Goal: Transaction & Acquisition: Obtain resource

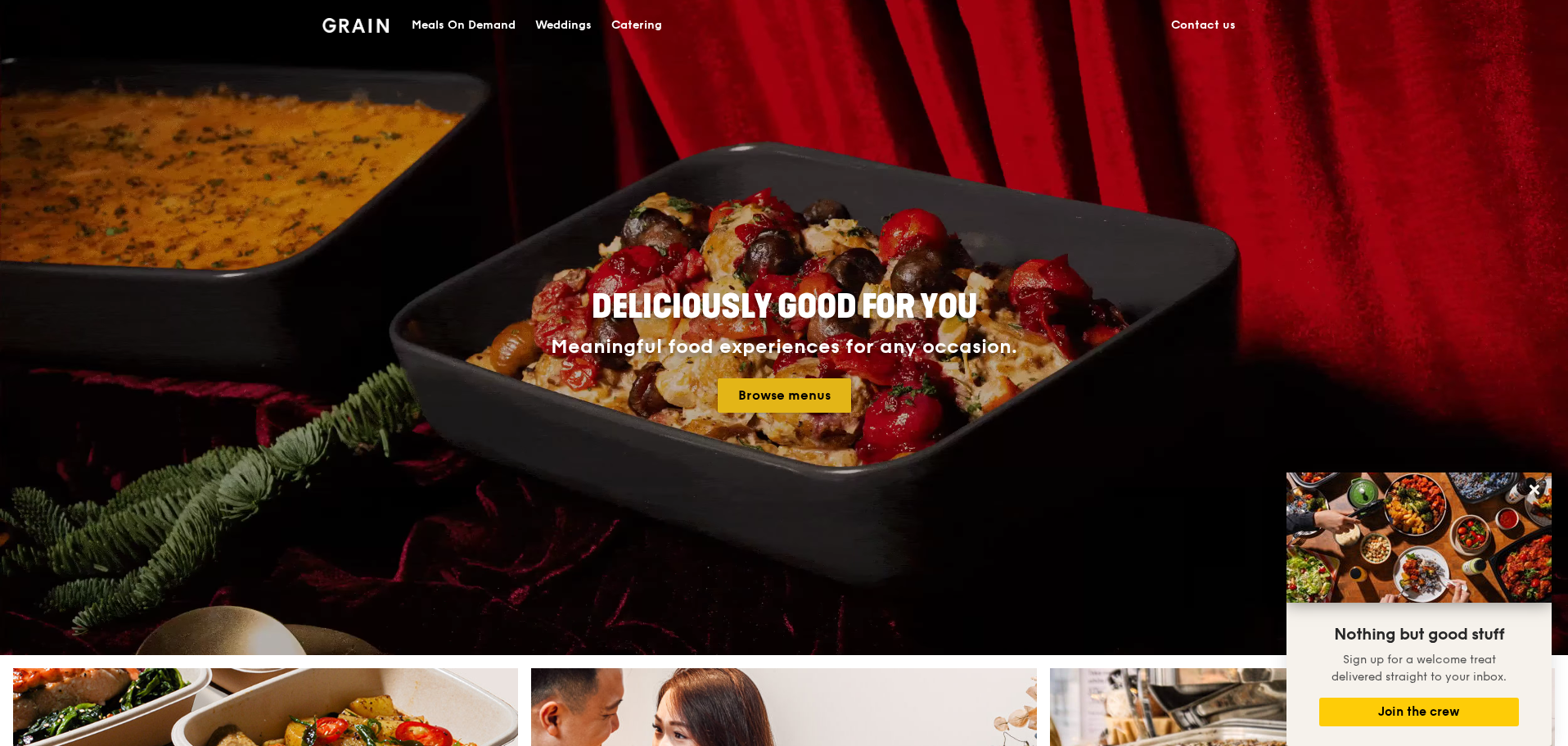
click at [806, 388] on link "Browse menus" at bounding box center [784, 395] width 134 height 34
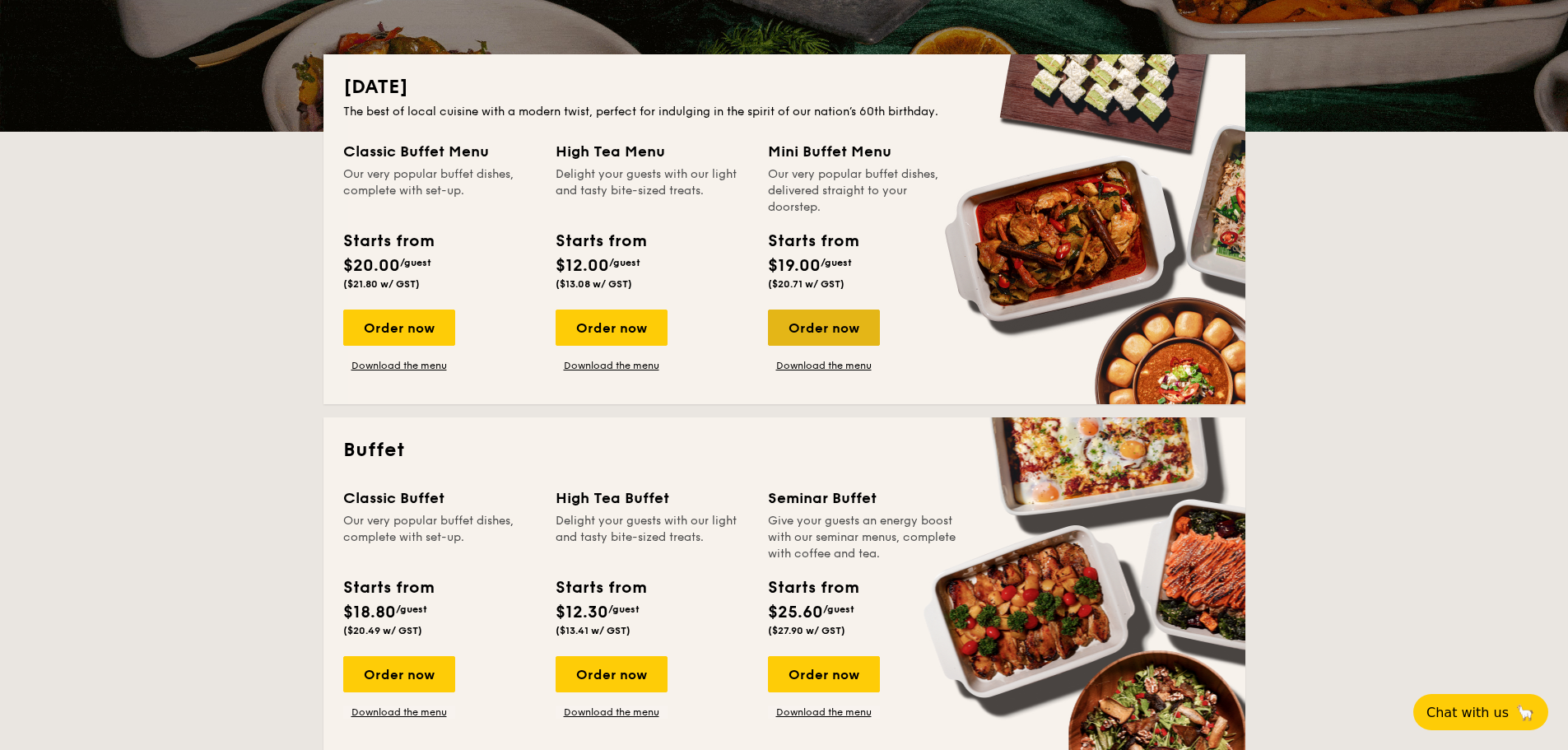
scroll to position [412, 0]
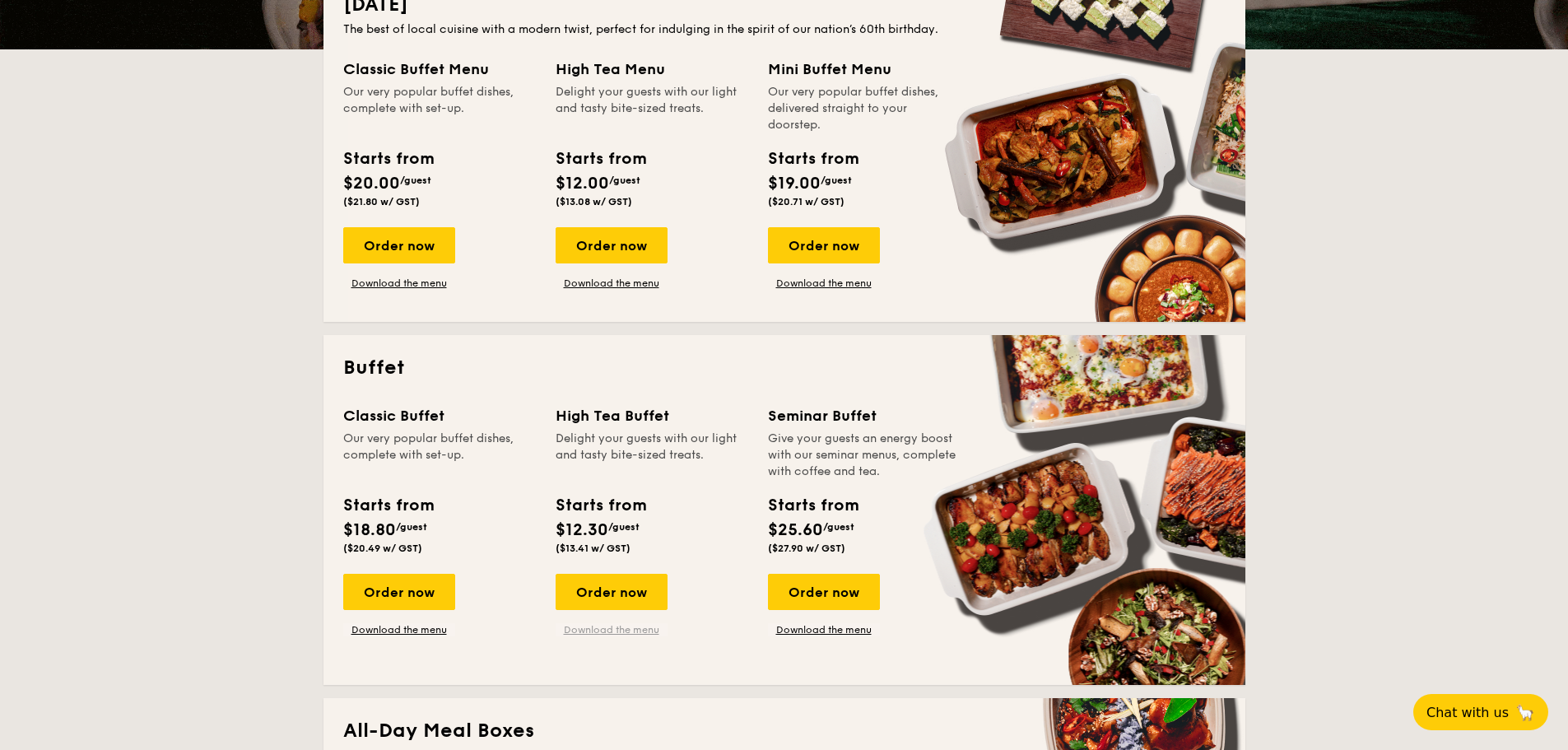
click at [650, 631] on link "Download the menu" at bounding box center [612, 629] width 112 height 13
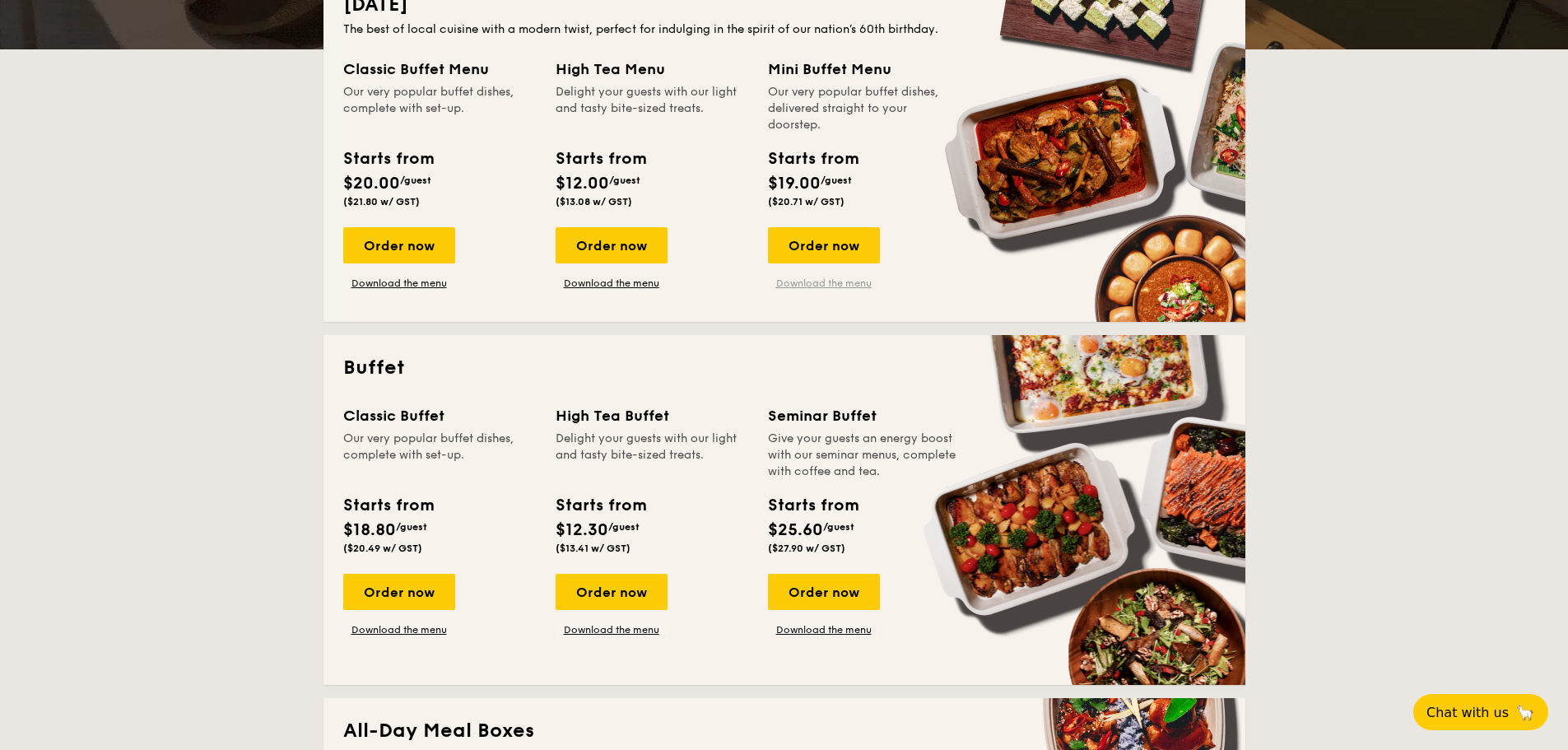
click at [857, 286] on link "Download the menu" at bounding box center [824, 282] width 112 height 13
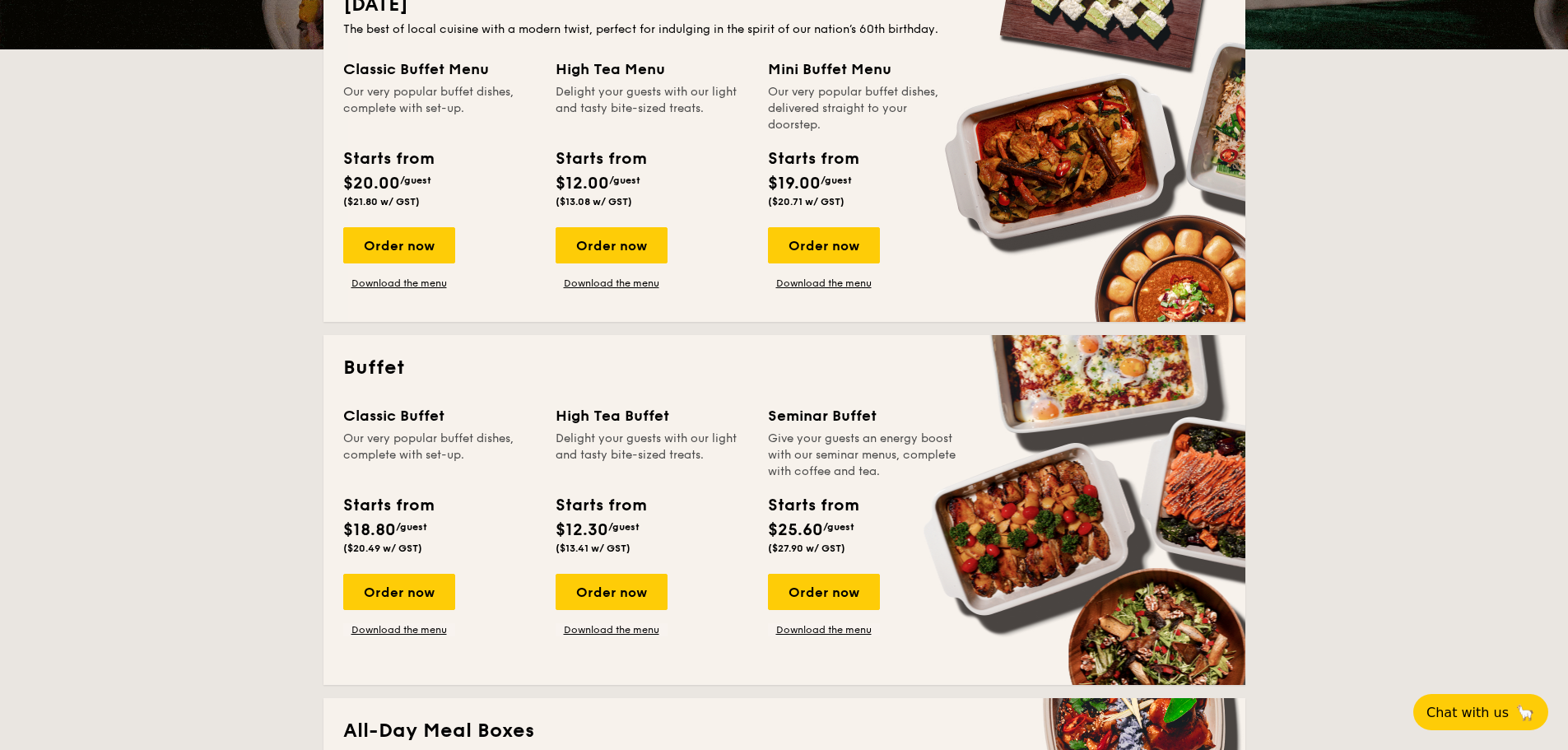
scroll to position [329, 0]
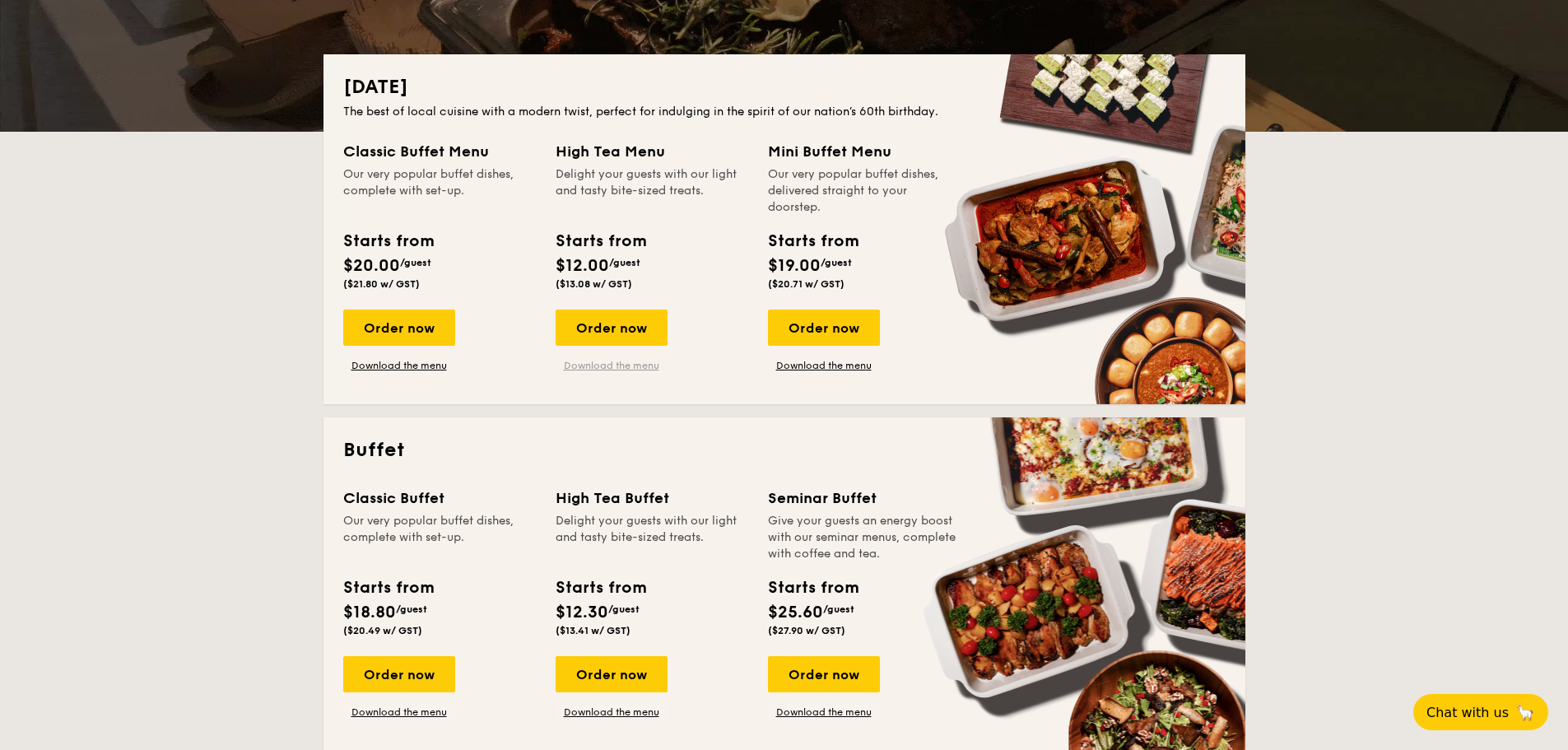
click at [588, 372] on link "Download the menu" at bounding box center [612, 365] width 112 height 13
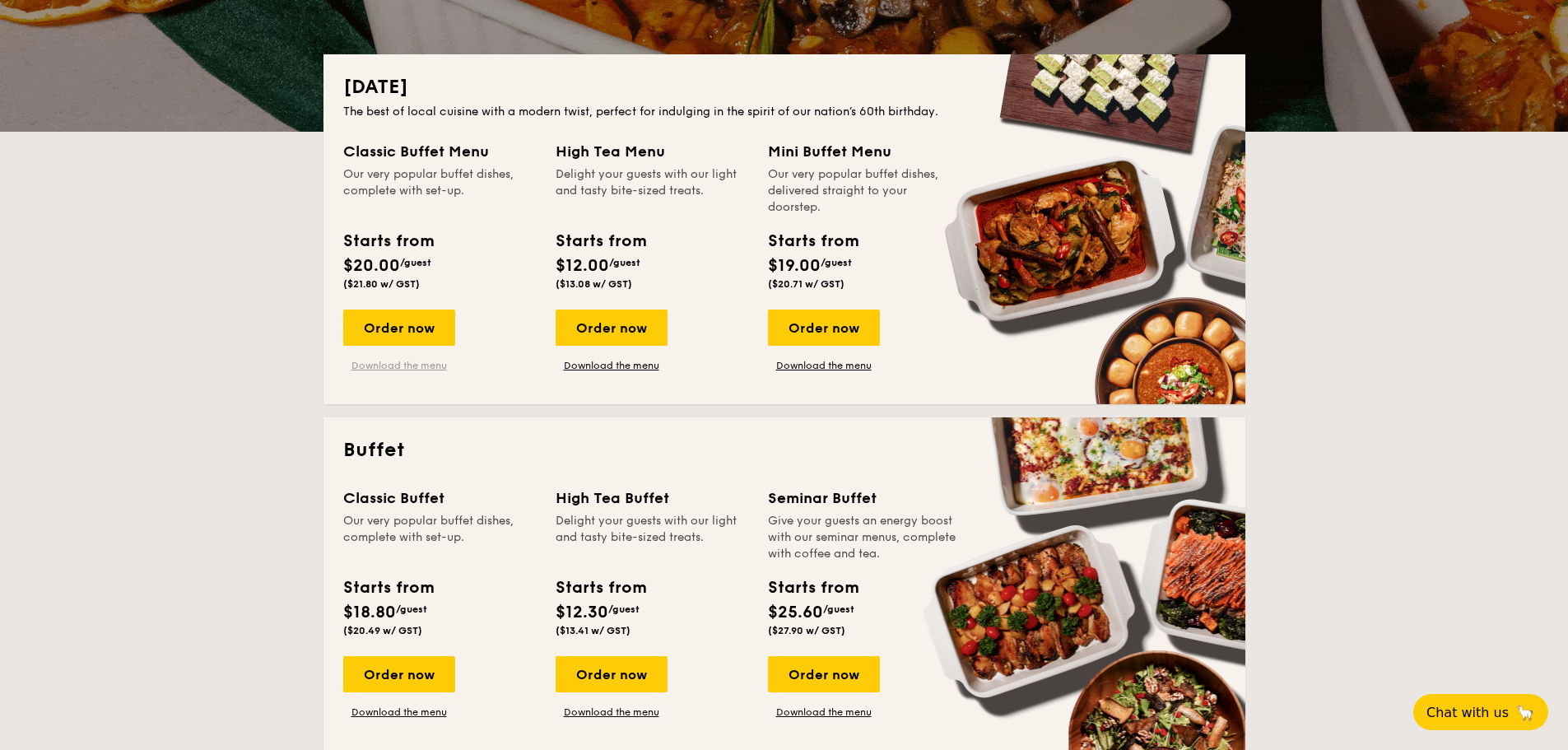
click at [387, 368] on link "Download the menu" at bounding box center [399, 365] width 112 height 13
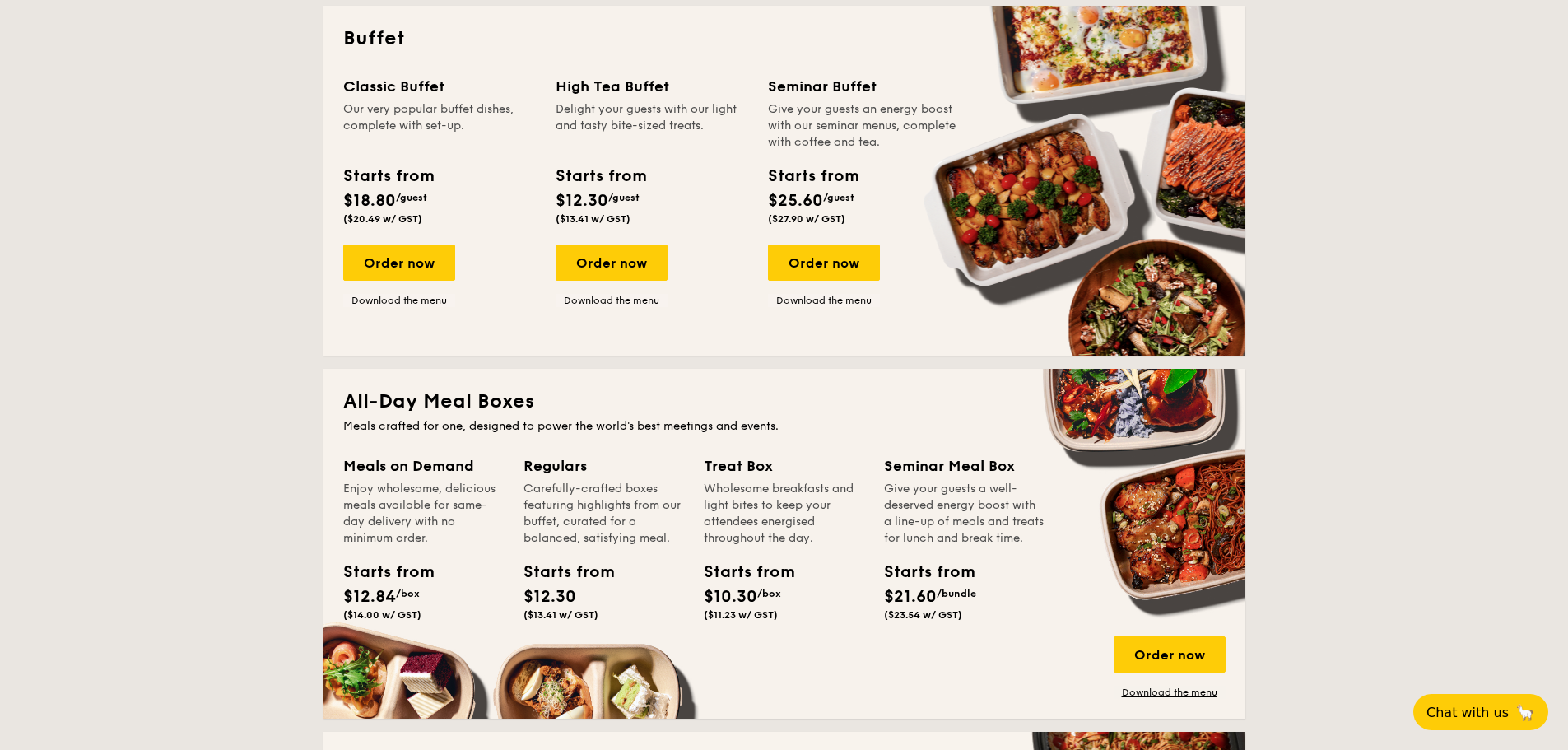
scroll to position [906, 0]
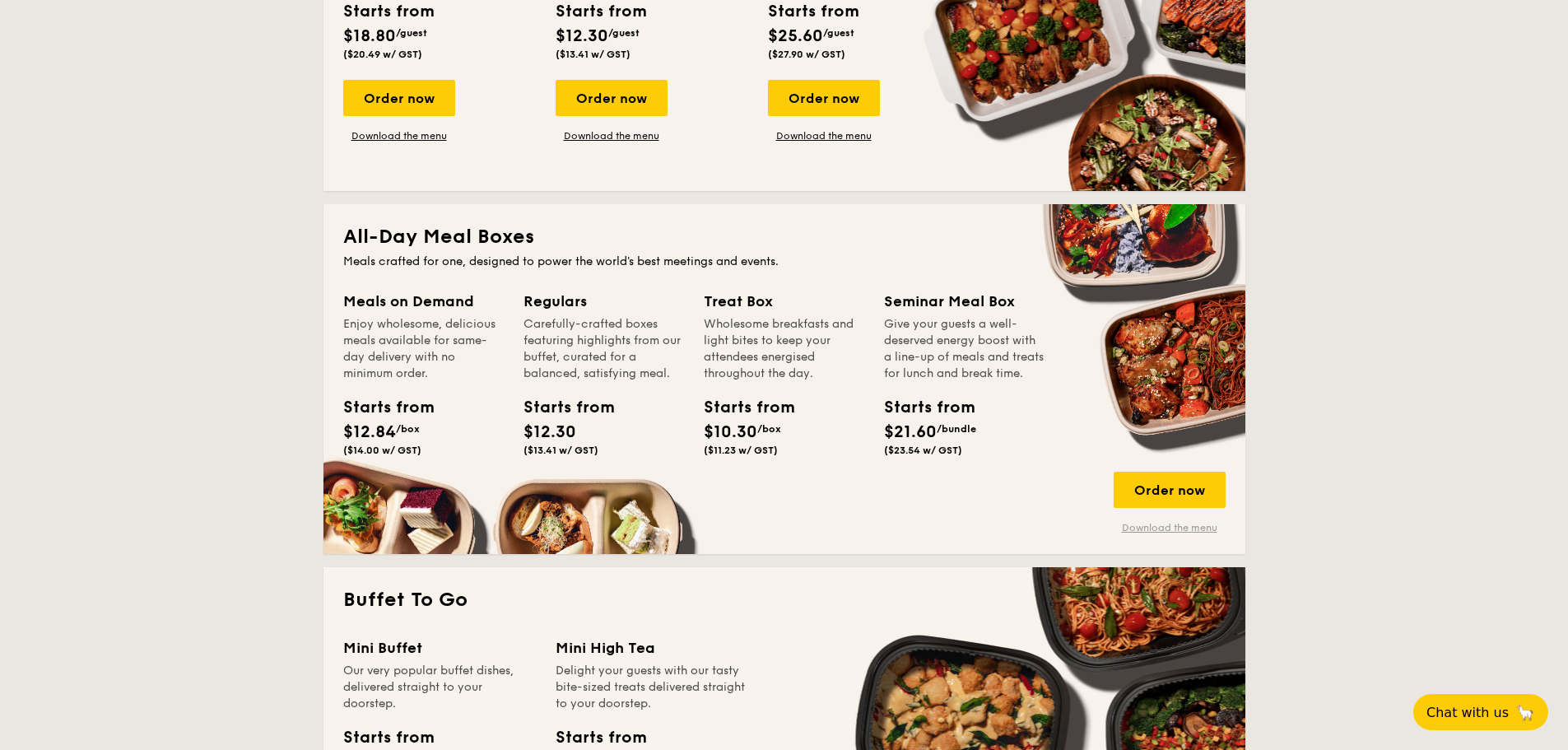
click at [1184, 525] on link "Download the menu" at bounding box center [1169, 527] width 112 height 13
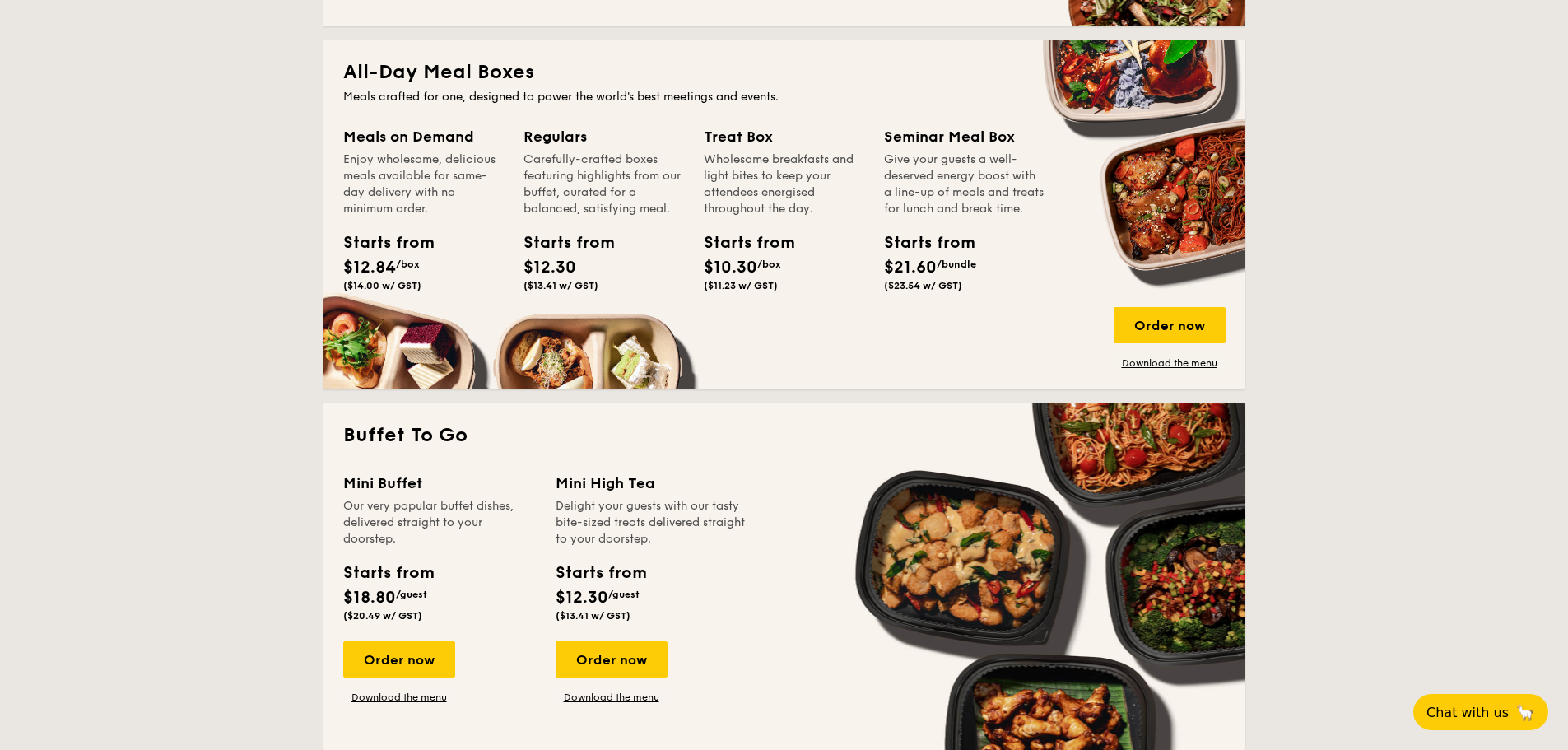
scroll to position [824, 0]
